Goal: Task Accomplishment & Management: Complete application form

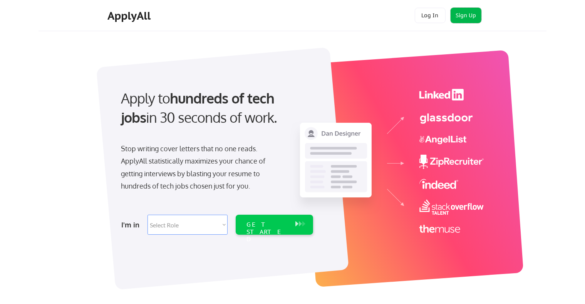
click at [306, 20] on button "Sign Up" at bounding box center [465, 15] width 31 height 15
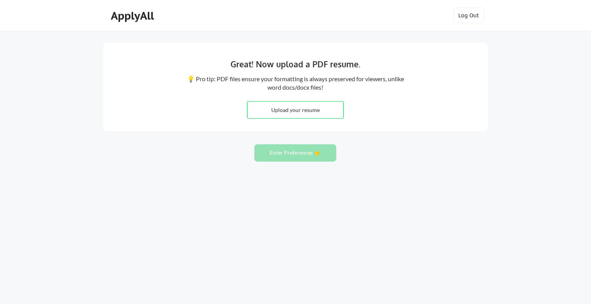
click at [314, 107] on input "file" at bounding box center [296, 110] width 96 height 17
type input "C:\fakepath\Javier Menendez Resume.docx"
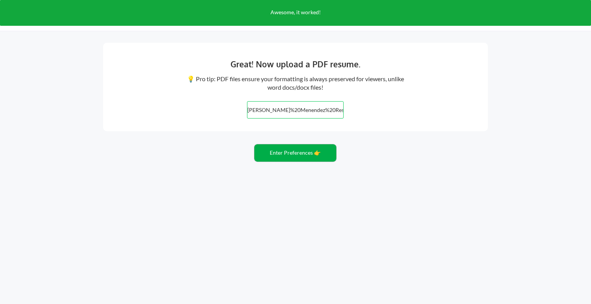
click at [271, 156] on button "Enter Preferences 👉" at bounding box center [295, 152] width 82 height 17
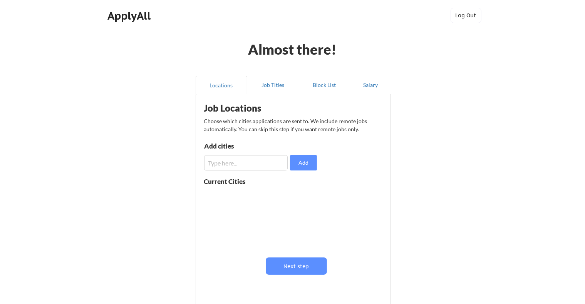
click at [281, 162] on input "input" at bounding box center [246, 162] width 84 height 15
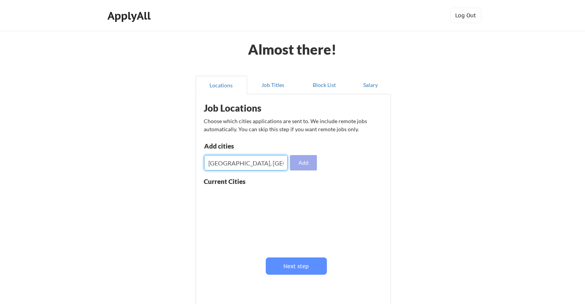
type input "[GEOGRAPHIC_DATA], [GEOGRAPHIC_DATA]"
click at [293, 161] on button "Add" at bounding box center [303, 162] width 27 height 15
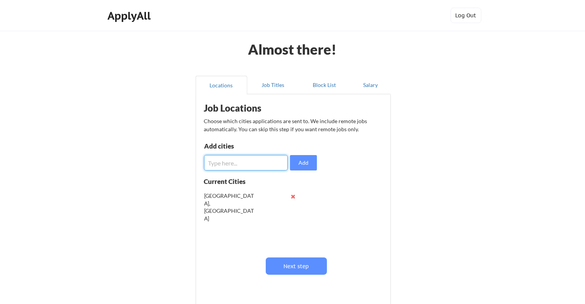
click at [253, 167] on input "input" at bounding box center [246, 162] width 84 height 15
click at [293, 196] on button at bounding box center [293, 197] width 6 height 6
click at [238, 166] on input "input" at bounding box center [246, 162] width 84 height 15
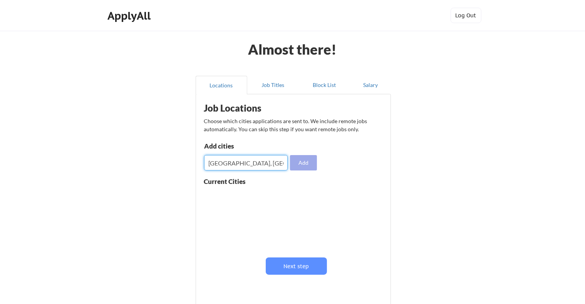
type input "[GEOGRAPHIC_DATA], [GEOGRAPHIC_DATA]"
click at [296, 162] on button "Add" at bounding box center [303, 162] width 27 height 15
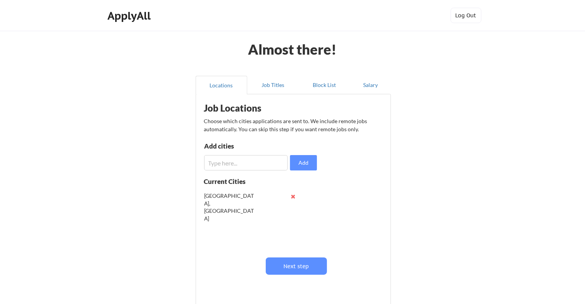
click at [242, 159] on input "input" at bounding box center [246, 162] width 84 height 15
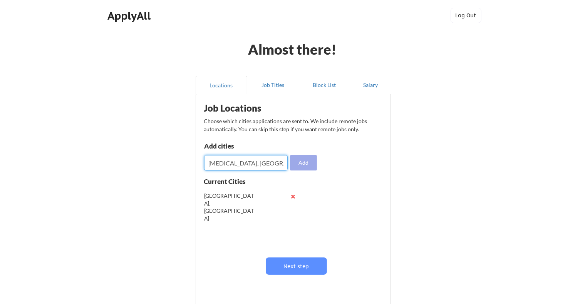
type input "[MEDICAL_DATA], [GEOGRAPHIC_DATA]"
click at [305, 161] on button "Add" at bounding box center [303, 162] width 27 height 15
click at [253, 166] on input "input" at bounding box center [246, 162] width 84 height 15
type input "Coral Gables, [GEOGRAPHIC_DATA]"
click at [306, 165] on button "Add" at bounding box center [303, 162] width 27 height 15
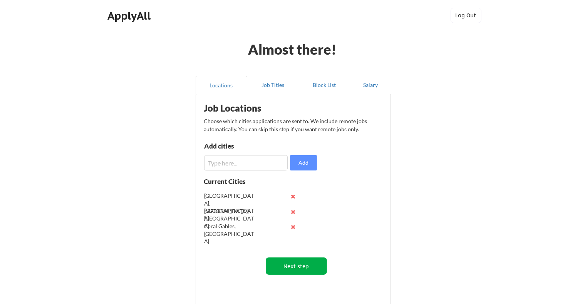
click at [303, 264] on button "Next step" at bounding box center [296, 266] width 61 height 17
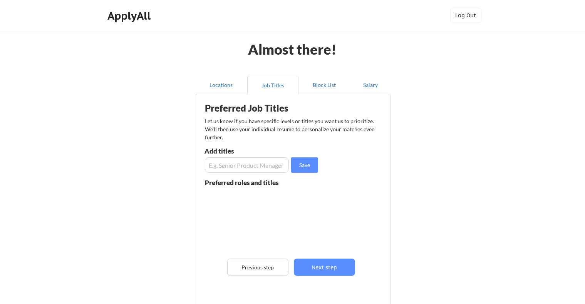
click at [243, 165] on input "input" at bounding box center [247, 164] width 84 height 15
type input "Senior Program Manager"
click at [302, 166] on button "Save" at bounding box center [304, 164] width 27 height 15
click at [246, 170] on input "input" at bounding box center [247, 164] width 84 height 15
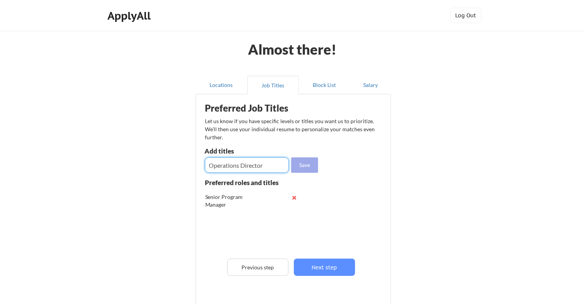
type input "Operations Director"
click at [314, 161] on button "Save" at bounding box center [304, 164] width 27 height 15
click at [291, 157] on button "Save" at bounding box center [304, 164] width 27 height 15
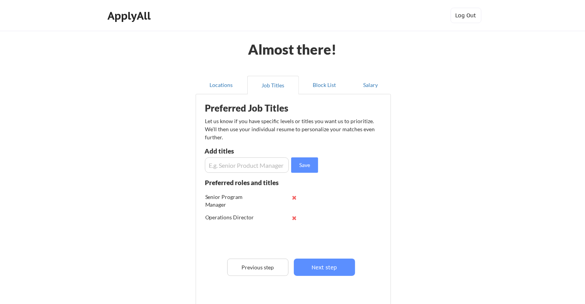
click at [271, 168] on input "input" at bounding box center [247, 164] width 84 height 15
type input "D"
type input "Contact Center Director"
click at [311, 167] on button "Save" at bounding box center [304, 164] width 27 height 15
click at [250, 166] on input "input" at bounding box center [247, 164] width 84 height 15
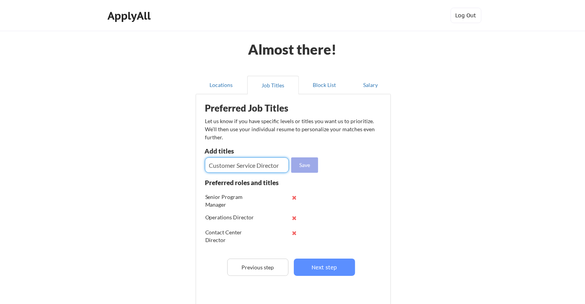
type input "Customer Service Director"
click at [311, 163] on button "Save" at bounding box center [304, 164] width 27 height 15
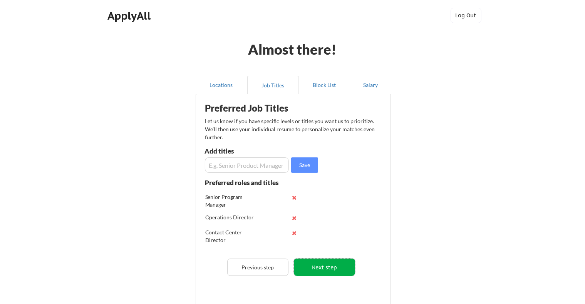
click at [330, 265] on button "Next step" at bounding box center [324, 267] width 61 height 17
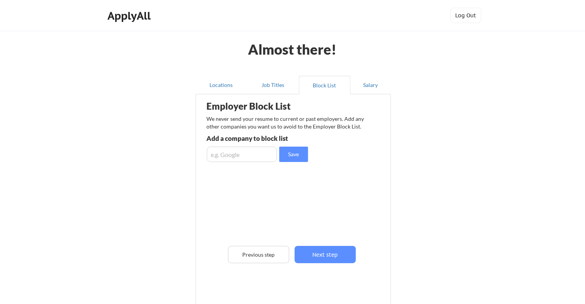
click at [249, 160] on input "input" at bounding box center [242, 154] width 70 height 15
type input "Cigna"
click at [301, 155] on button "Save" at bounding box center [293, 154] width 29 height 15
click at [228, 155] on input "input" at bounding box center [242, 154] width 70 height 15
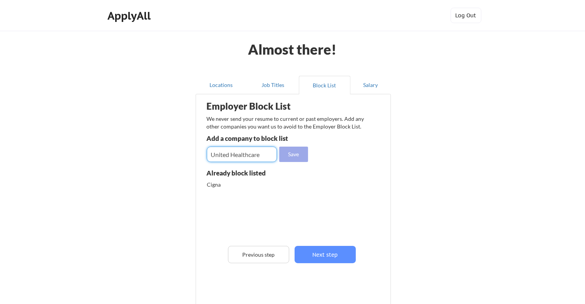
type input "United Healthcare"
click at [291, 155] on button "Save" at bounding box center [293, 154] width 29 height 15
click at [229, 151] on input "input" at bounding box center [242, 154] width 70 height 15
type input "Evelance"
click at [295, 154] on button "Save" at bounding box center [293, 154] width 29 height 15
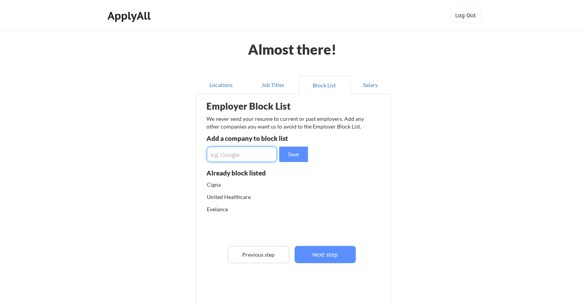
click at [236, 159] on input "input" at bounding box center [242, 154] width 70 height 15
type input "Accenture"
click at [299, 158] on button "Save" at bounding box center [293, 154] width 29 height 15
click at [249, 155] on input "input" at bounding box center [242, 154] width 70 height 15
type input "Humana"
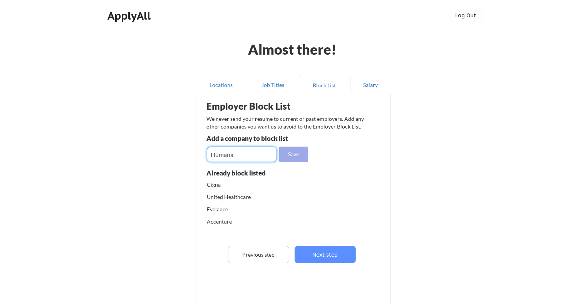
click at [298, 154] on button "Save" at bounding box center [293, 154] width 29 height 15
click at [240, 156] on input "input" at bounding box center [242, 154] width 70 height 15
type input "[PERSON_NAME] and [PERSON_NAME]"
click at [294, 154] on button "Save" at bounding box center [293, 154] width 29 height 15
click at [267, 156] on input "input" at bounding box center [242, 154] width 70 height 15
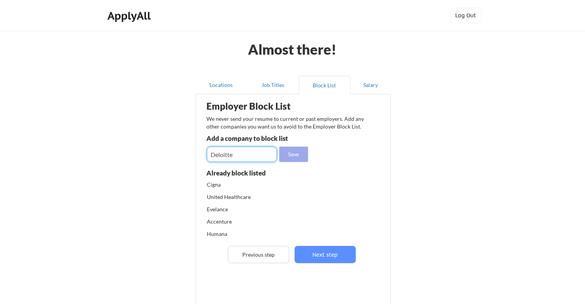
type input "Deloitte"
click at [291, 155] on button "Save" at bounding box center [293, 154] width 29 height 15
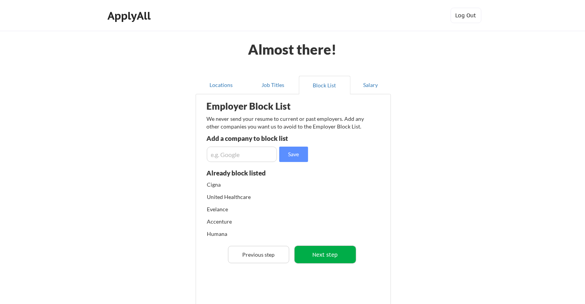
click at [343, 257] on button "Next step" at bounding box center [325, 254] width 61 height 17
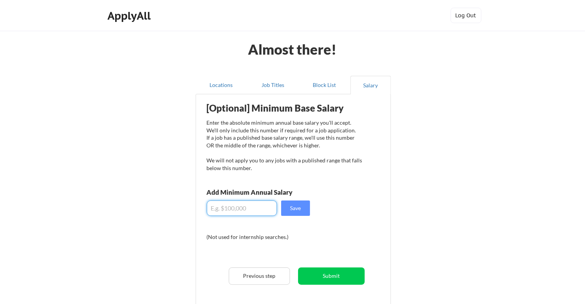
click at [231, 204] on input "input" at bounding box center [242, 208] width 70 height 15
type input "$165,000"
click at [296, 214] on button "Save" at bounding box center [295, 208] width 29 height 15
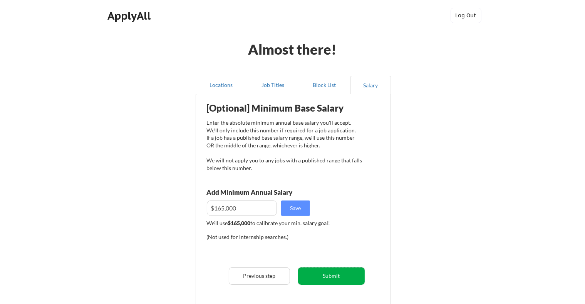
click at [328, 275] on button "Submit" at bounding box center [331, 276] width 67 height 17
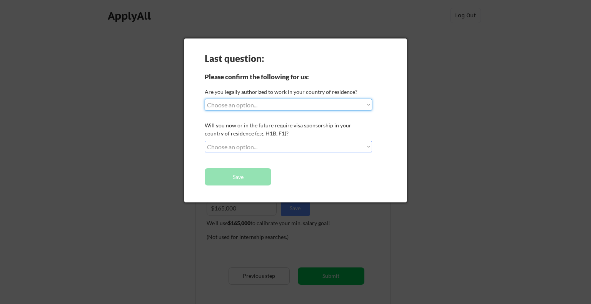
click at [249, 105] on select "Choose an option... Yes, I am a [DEMOGRAPHIC_DATA] Citizen Yes, I am a [DEMOGRA…" at bounding box center [288, 105] width 167 height 12
select select ""yes__i_am_a_[DEMOGRAPHIC_DATA]""
click at [205, 99] on select "Choose an option... Yes, I am a [DEMOGRAPHIC_DATA] Citizen Yes, I am a [DEMOGRA…" at bounding box center [288, 105] width 167 height 12
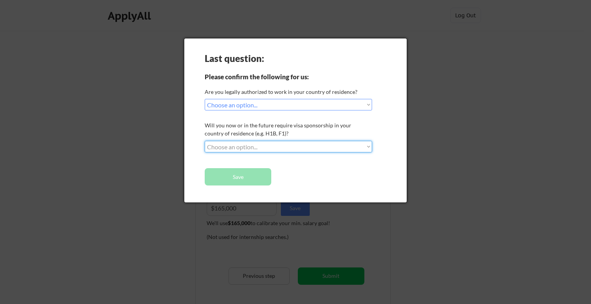
click at [233, 151] on select "Choose an option... No, I will not need sponsorship Yes, I will need sponsorship" at bounding box center [288, 147] width 167 height 12
select select ""no__i_will_not_need_sponsorship""
click at [205, 141] on select "Choose an option... No, I will not need sponsorship Yes, I will need sponsorship" at bounding box center [288, 147] width 167 height 12
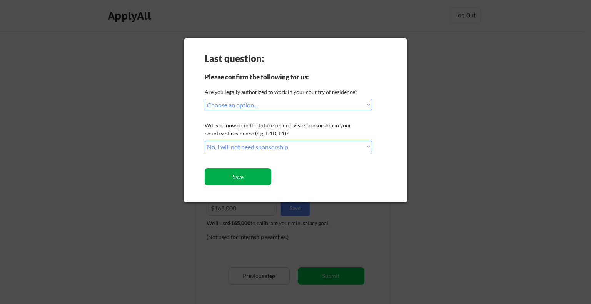
click at [237, 177] on button "Save" at bounding box center [238, 176] width 67 height 17
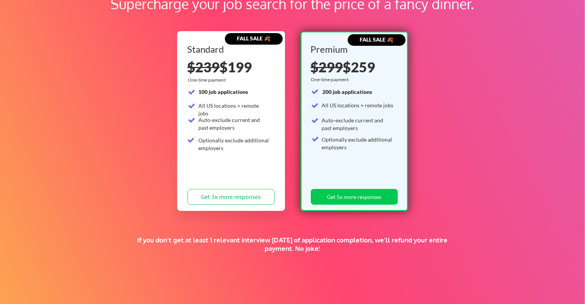
scroll to position [147, 0]
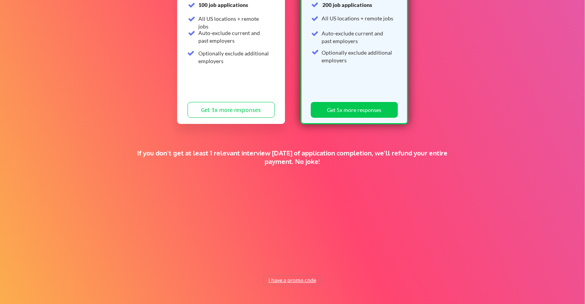
click at [310, 278] on button "I have a promo code" at bounding box center [292, 280] width 57 height 9
click at [258, 264] on input "input" at bounding box center [272, 262] width 71 height 16
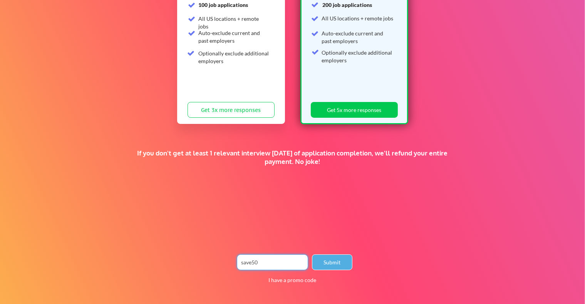
click at [346, 261] on button "Submit" at bounding box center [332, 262] width 40 height 16
drag, startPoint x: 256, startPoint y: 263, endPoint x: 182, endPoint y: 267, distance: 74.8
click at [182, 267] on div "Supercharge your job search for the price of a fancy dinner. FALL SALE 🍂 Standa…" at bounding box center [292, 94] width 585 height 421
type input "SAVE50"
click at [342, 264] on button "Submit" at bounding box center [332, 262] width 40 height 16
